Goal: Task Accomplishment & Management: Use online tool/utility

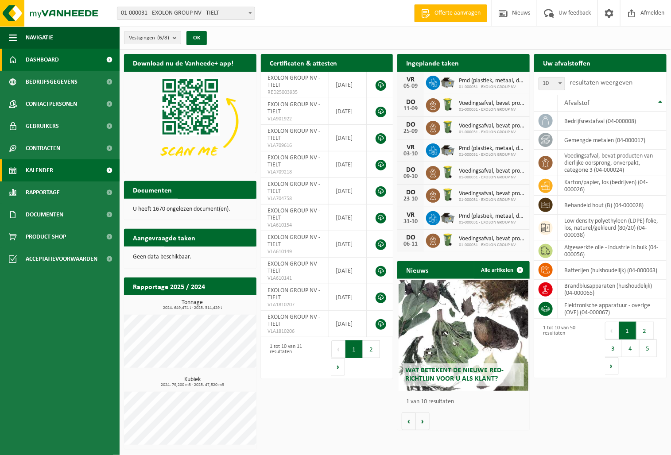
click at [43, 169] on span "Kalender" at bounding box center [39, 170] width 27 height 22
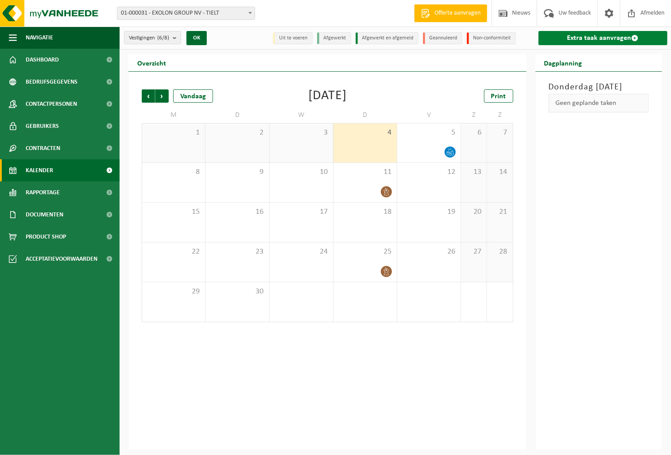
click at [605, 37] on link "Extra taak aanvragen" at bounding box center [602, 38] width 129 height 14
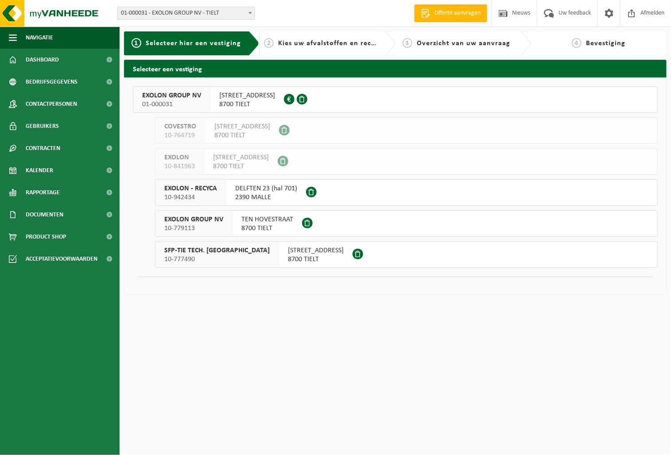
click at [193, 100] on span "EXOLON GROUP NV" at bounding box center [171, 95] width 59 height 9
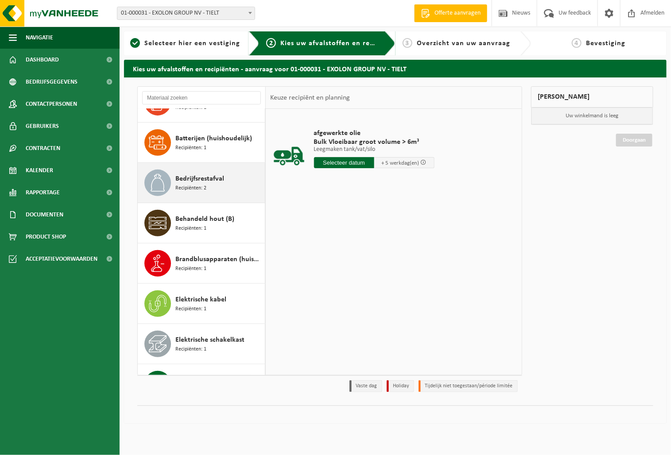
click at [198, 179] on span "Bedrijfsrestafval" at bounding box center [199, 179] width 49 height 11
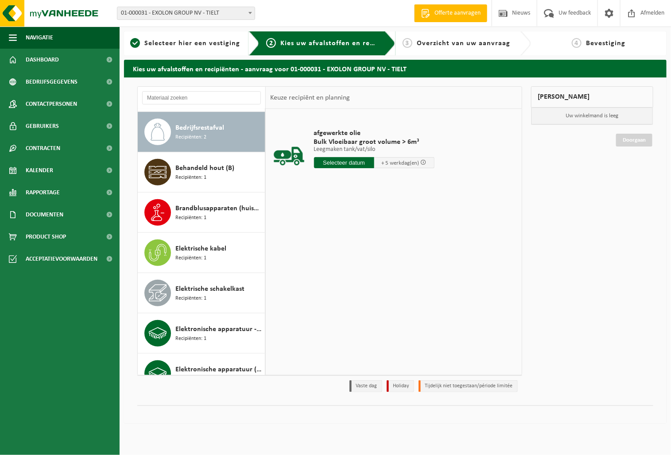
scroll to position [201, 0]
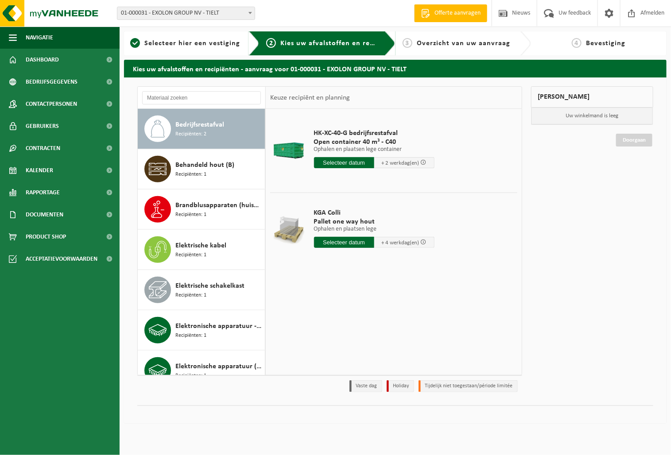
click at [347, 162] on input "text" at bounding box center [344, 162] width 60 height 11
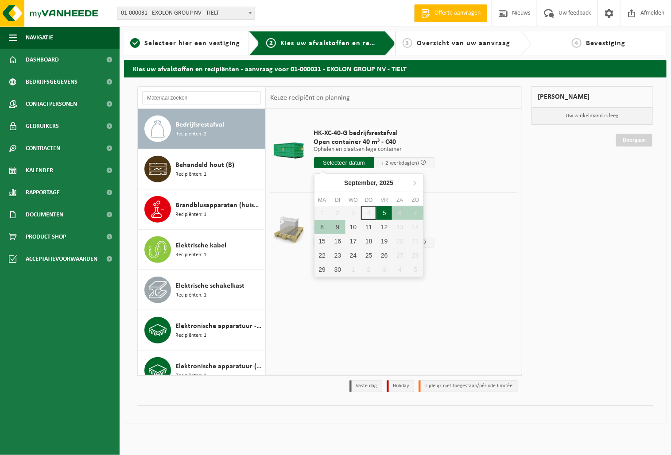
click at [383, 212] on div "5" at bounding box center [383, 213] width 15 height 14
type input "Van 2025-09-05"
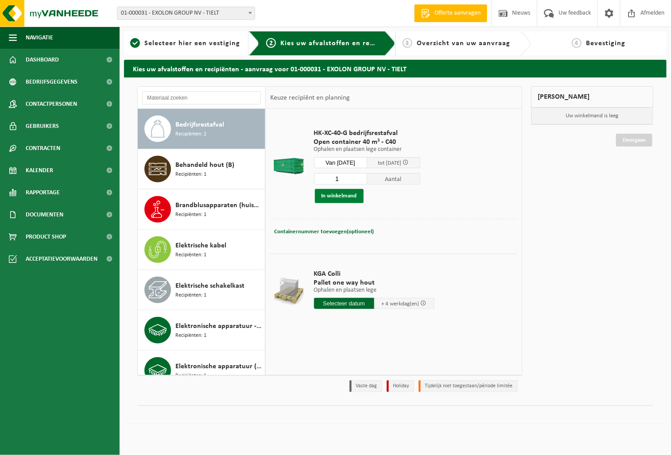
click at [336, 197] on button "In winkelmand" at bounding box center [339, 196] width 49 height 14
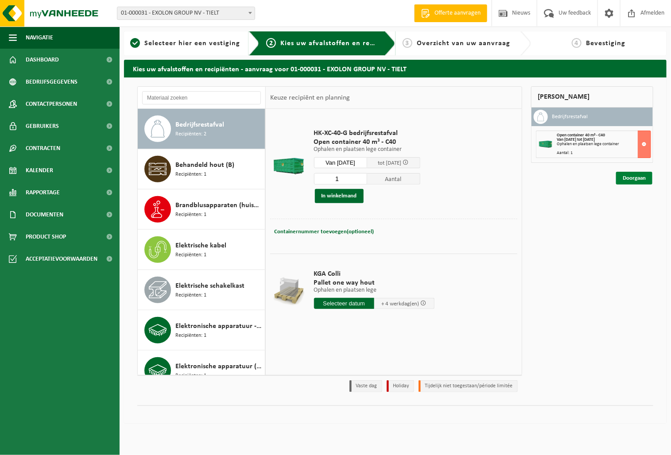
click at [639, 181] on link "Doorgaan" at bounding box center [634, 178] width 36 height 13
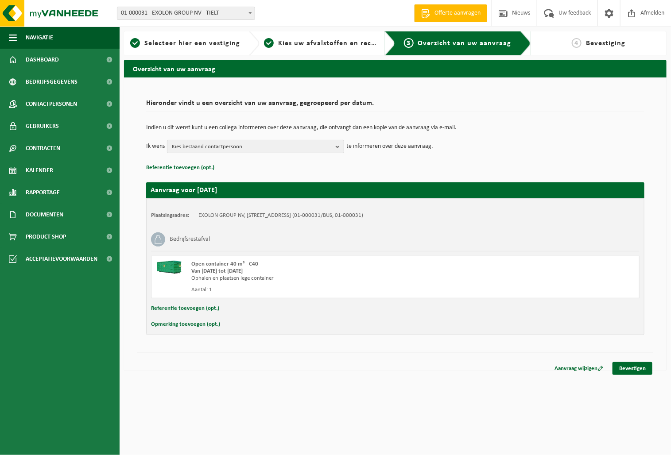
click at [171, 322] on button "Opmerking toevoegen (opt.)" at bounding box center [185, 325] width 69 height 12
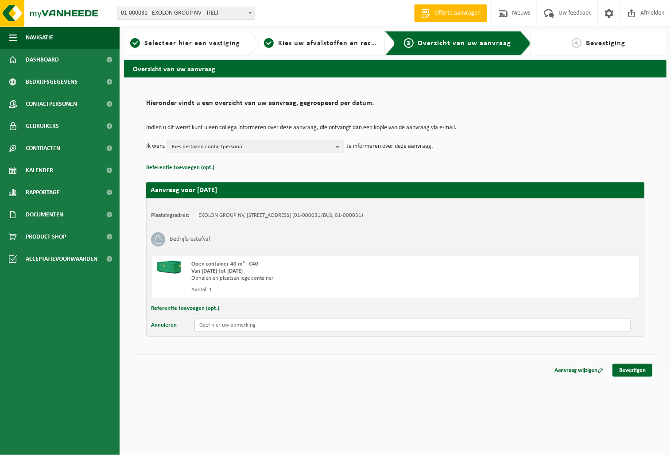
click at [295, 328] on input "text" at bounding box center [412, 325] width 436 height 13
type input "Graag voor het weekend laten omwisselen, waarvoor dank!"
click at [640, 367] on link "Bevestigen" at bounding box center [632, 370] width 40 height 13
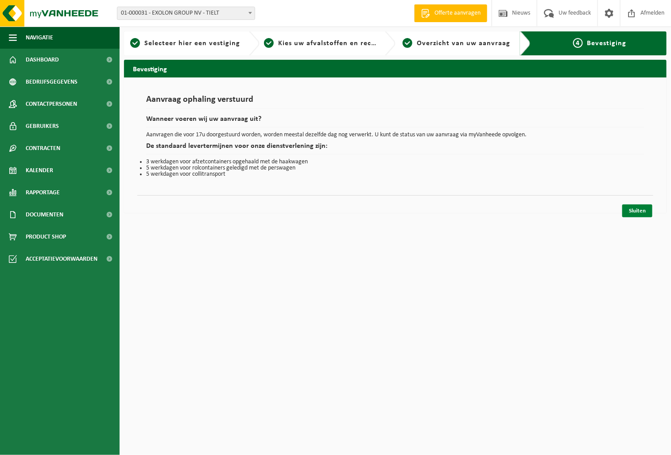
click at [641, 206] on link "Sluiten" at bounding box center [637, 211] width 30 height 13
